Goal: Task Accomplishment & Management: Complete application form

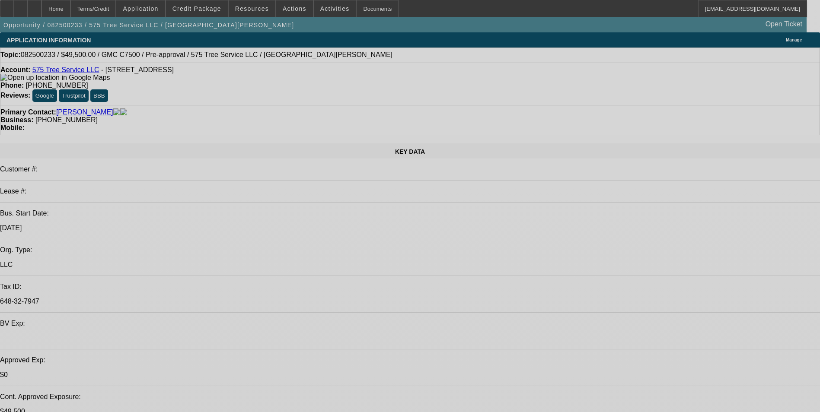
select select "0"
select select "2"
select select "0"
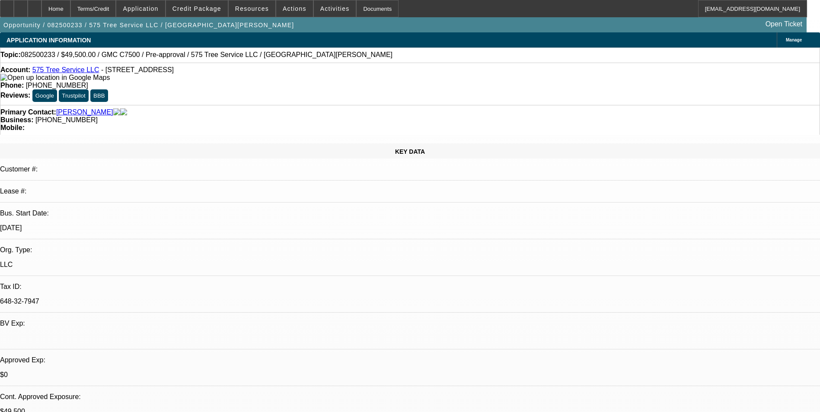
select select "0"
select select "2"
select select "0"
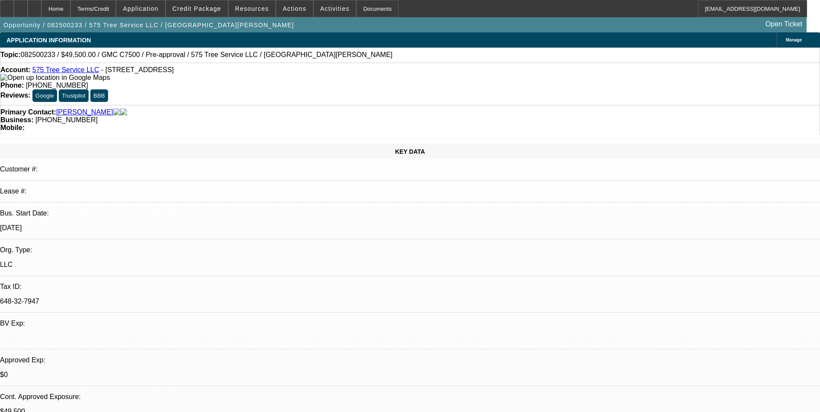
select select "0"
select select "1"
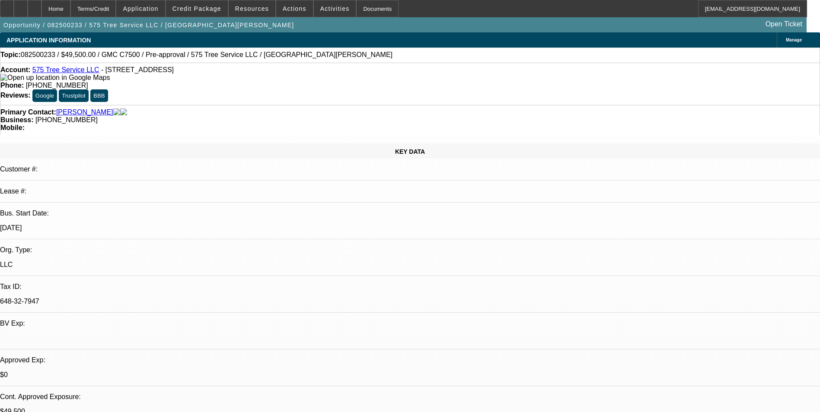
select select "2"
select select "6"
select select "1"
select select "2"
select select "6"
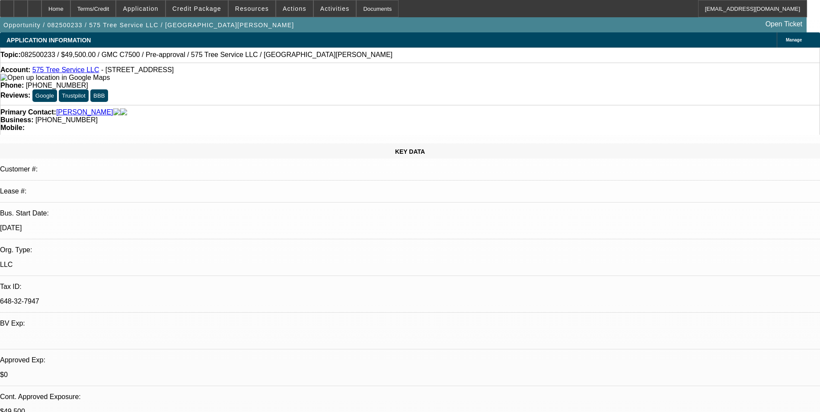
select select "1"
select select "6"
select select "1"
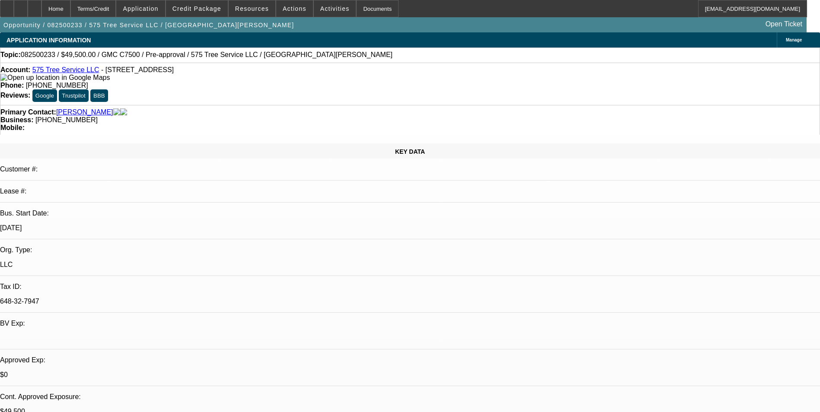
select select "6"
